Goal: Transaction & Acquisition: Purchase product/service

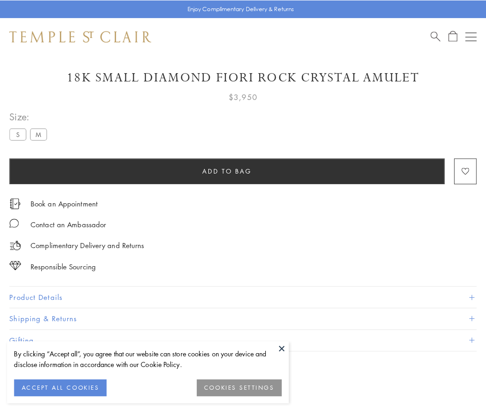
scroll to position [55, 0]
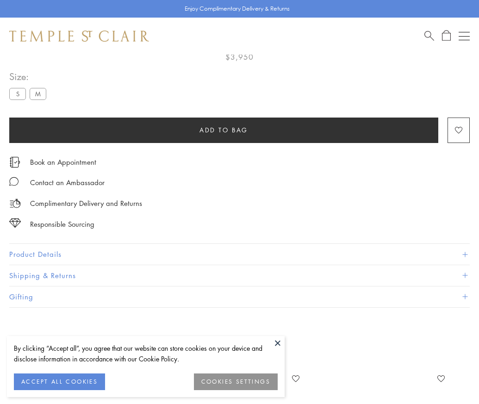
click at [224, 130] on span "Add to bag" at bounding box center [224, 130] width 49 height 10
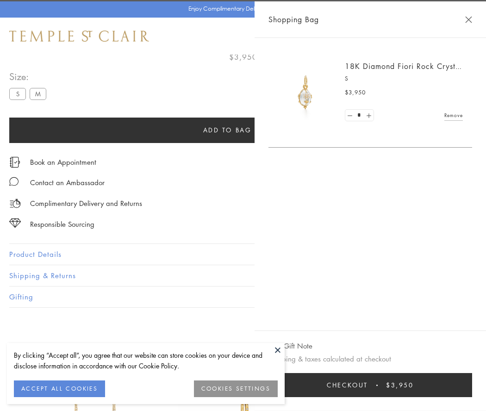
click at [368, 385] on span "Checkout" at bounding box center [347, 385] width 41 height 10
